Goal: Information Seeking & Learning: Learn about a topic

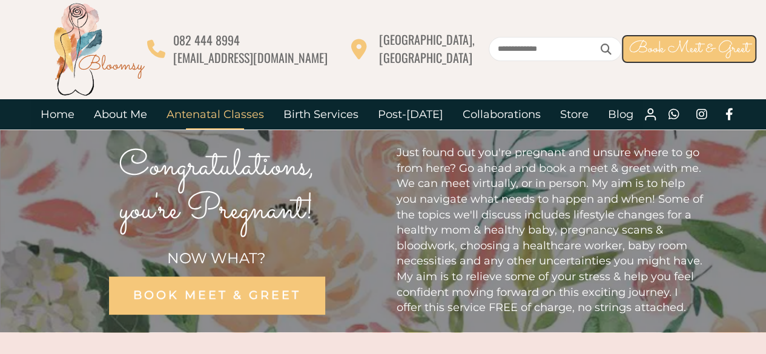
click at [214, 117] on link "Antenatal Classes" at bounding box center [215, 114] width 117 height 30
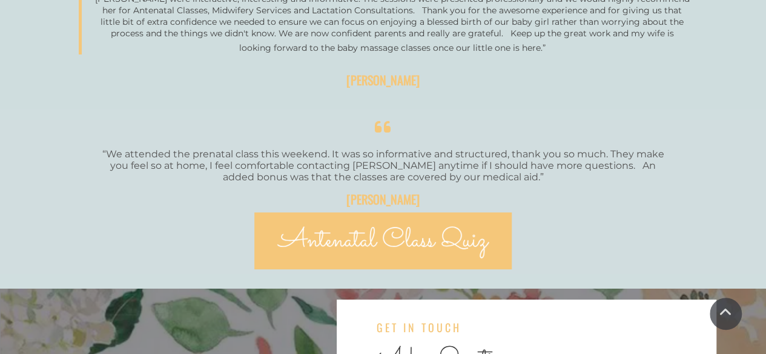
scroll to position [2343, 0]
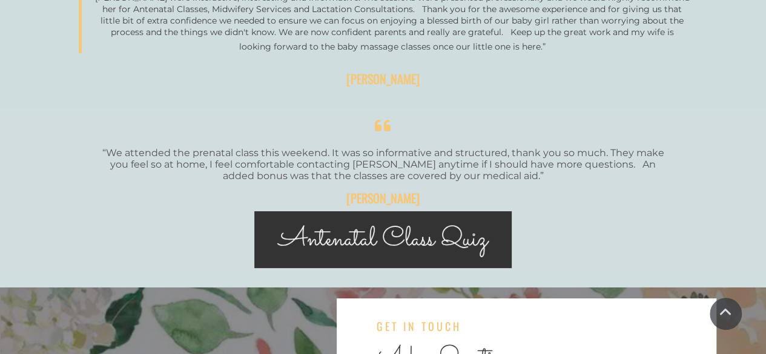
click at [441, 233] on span "Antenatal Class Quiz" at bounding box center [383, 240] width 209 height 40
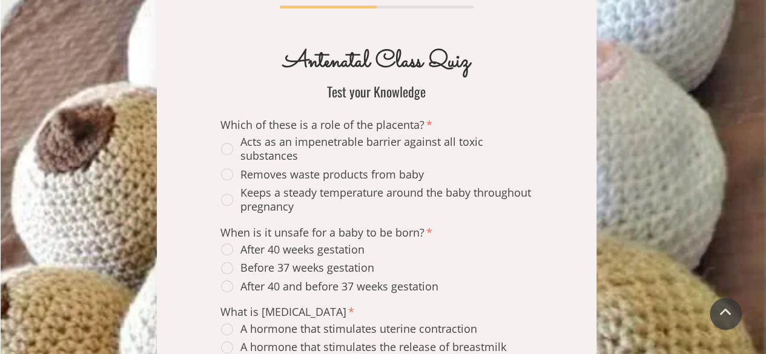
scroll to position [305, 0]
click at [231, 176] on div "Removes waste products from baby" at bounding box center [322, 175] width 203 height 14
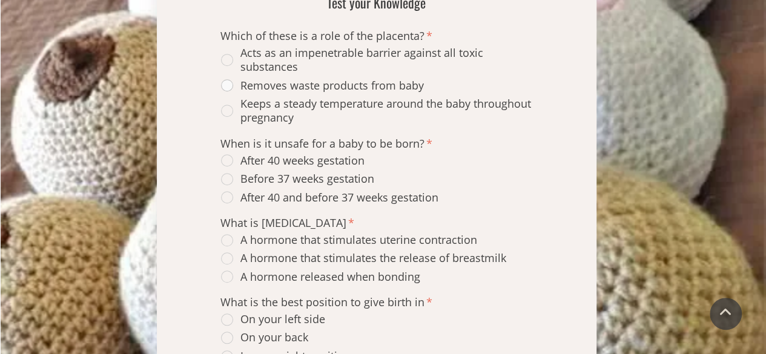
scroll to position [398, 0]
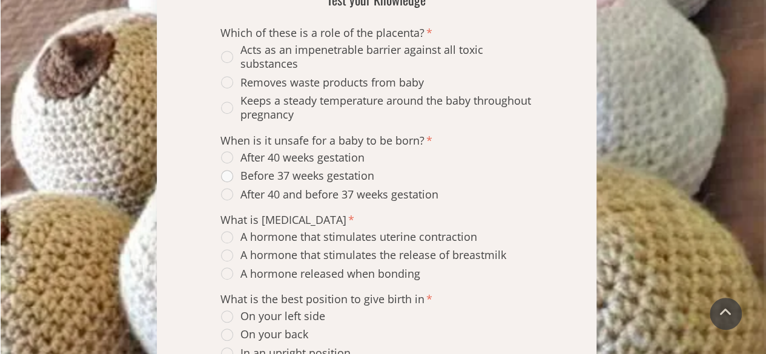
click at [226, 169] on span "Before 37 weeks gestation" at bounding box center [297, 176] width 153 height 14
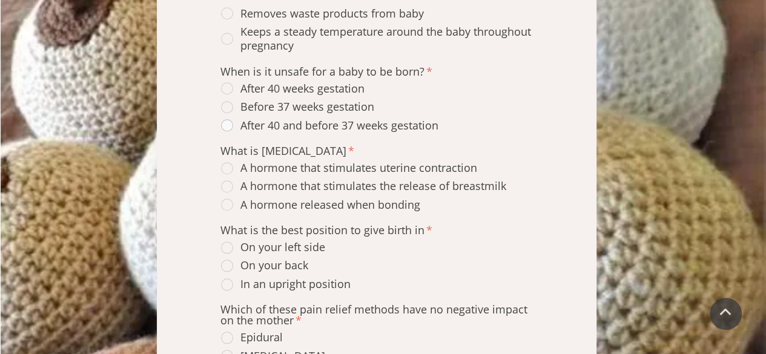
scroll to position [489, 0]
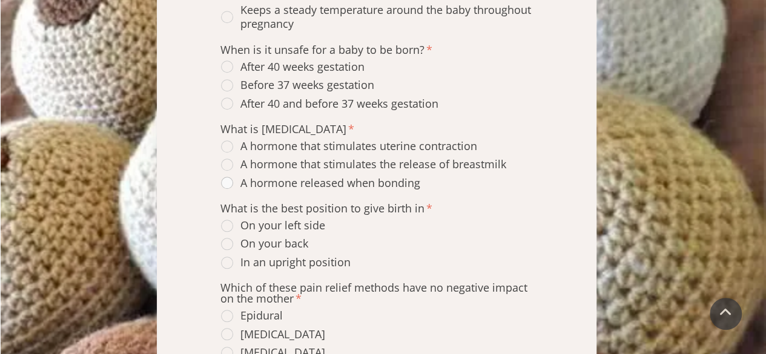
click at [225, 185] on div "A hormone released when bonding" at bounding box center [320, 183] width 199 height 14
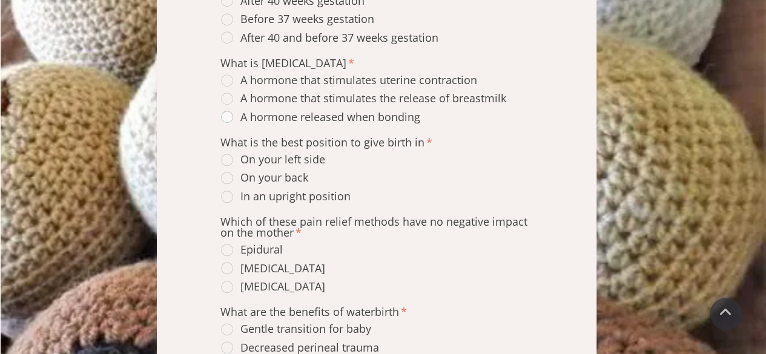
scroll to position [557, 0]
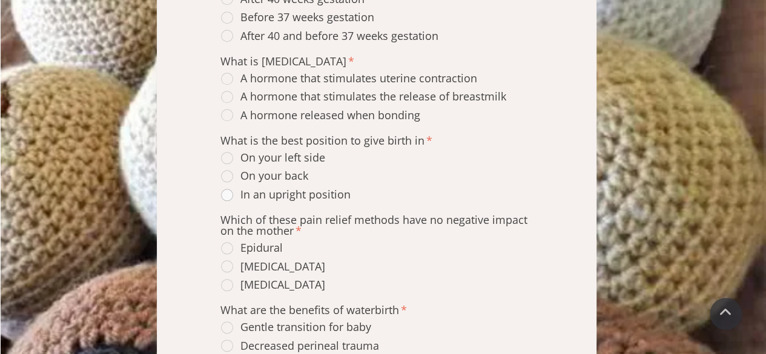
click at [227, 196] on span "In an upright position" at bounding box center [286, 195] width 130 height 14
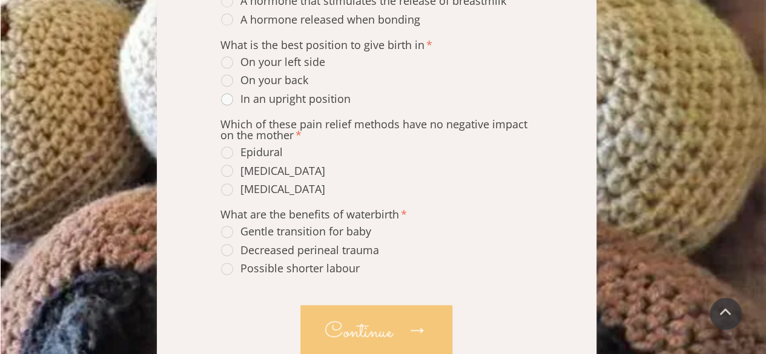
scroll to position [654, 0]
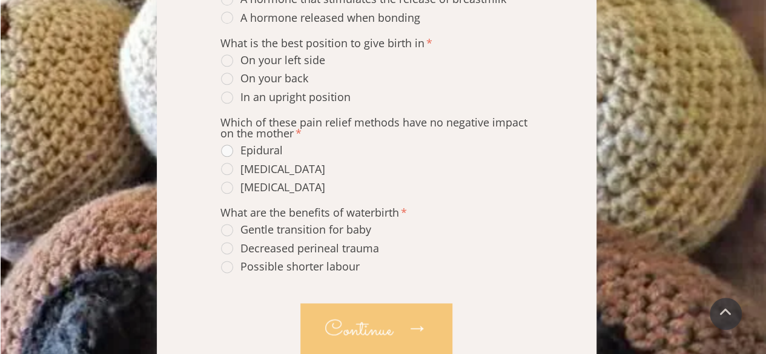
click at [225, 148] on span "Epidural" at bounding box center [252, 151] width 62 height 14
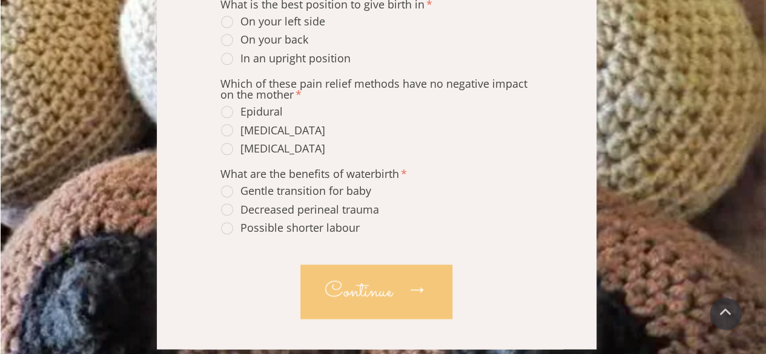
scroll to position [700, 0]
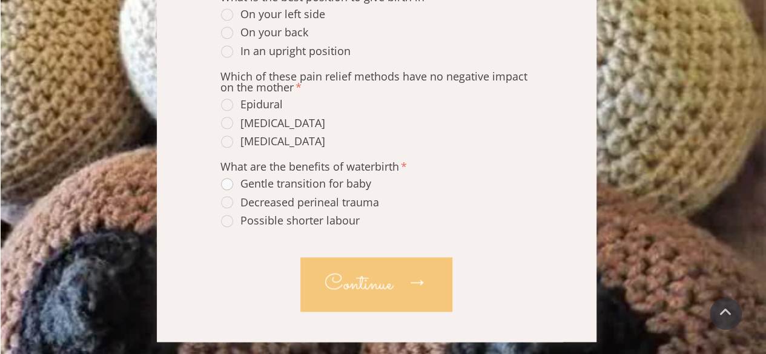
click at [225, 184] on div "Gentle transition for baby" at bounding box center [296, 184] width 150 height 14
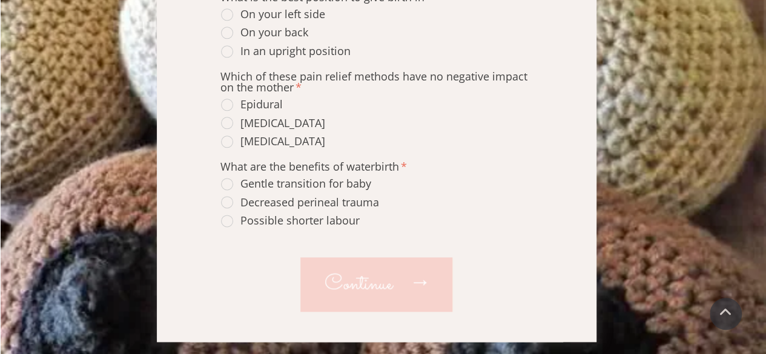
click at [344, 278] on span "Continue" at bounding box center [359, 285] width 68 height 32
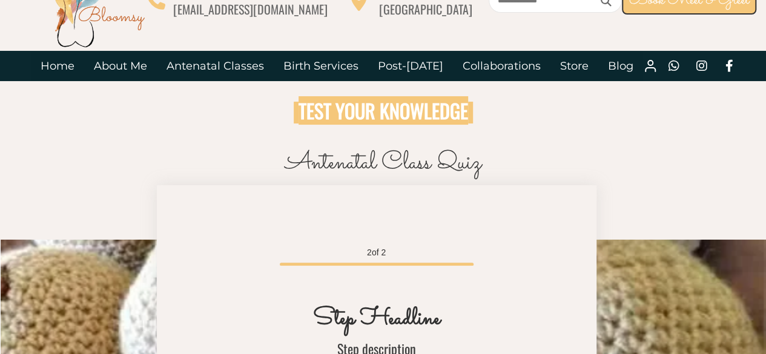
scroll to position [0, 0]
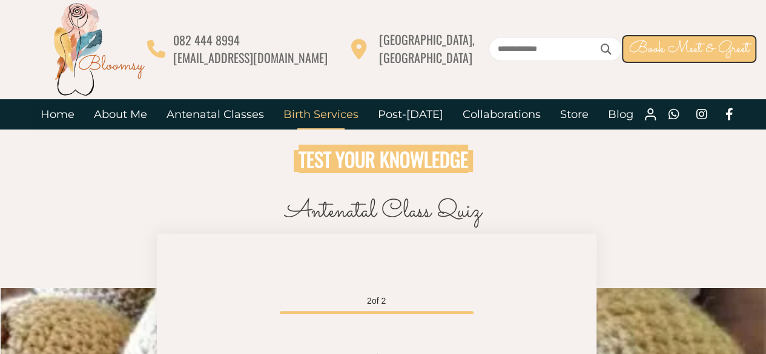
click at [325, 113] on link "Birth Services" at bounding box center [321, 114] width 95 height 30
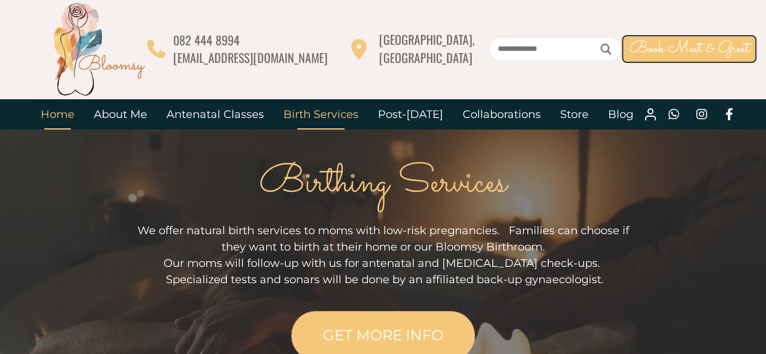
click at [63, 114] on link "Home" at bounding box center [57, 114] width 53 height 30
